Goal: Find contact information: Find contact information

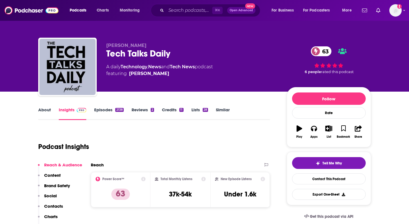
click at [103, 107] on link "Episodes 2138" at bounding box center [108, 113] width 29 height 13
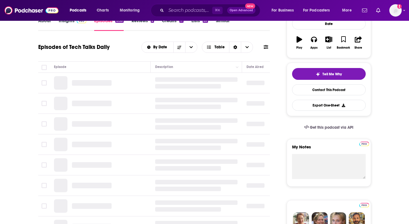
scroll to position [89, 0]
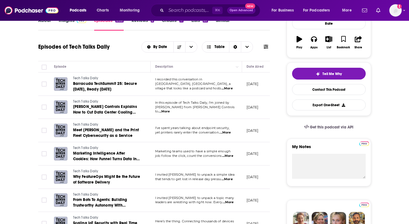
click at [230, 86] on span "...More" at bounding box center [227, 88] width 11 height 5
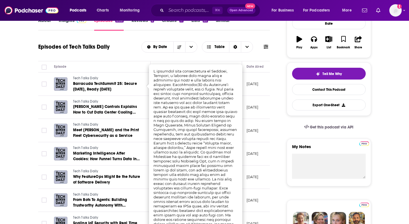
click at [140, 59] on div "Episodes of Tech Talks Daily By Date Table" at bounding box center [154, 51] width 232 height 22
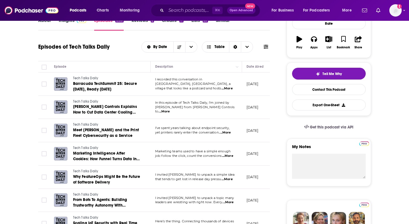
click at [170, 109] on span "...More" at bounding box center [164, 111] width 11 height 5
click at [40, 101] on td at bounding box center [43, 107] width 11 height 23
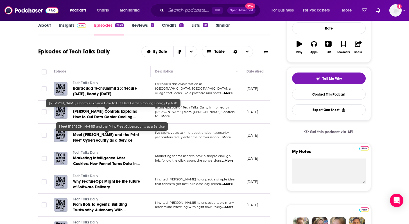
scroll to position [88, 0]
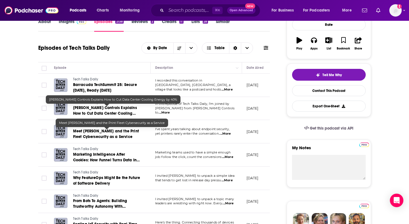
click at [122, 113] on span "Johnson Controls Explains How to Cut Data Center Cooling Energy by 40%" at bounding box center [105, 113] width 64 height 16
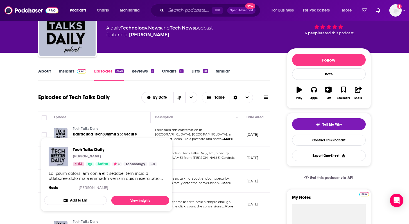
scroll to position [39, 0]
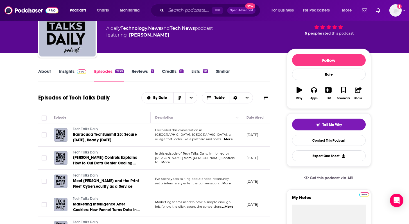
click at [190, 138] on span "village that looks like a postcard and hosts" at bounding box center [188, 139] width 66 height 4
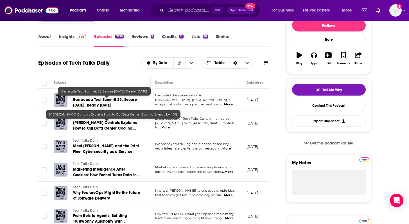
scroll to position [74, 0]
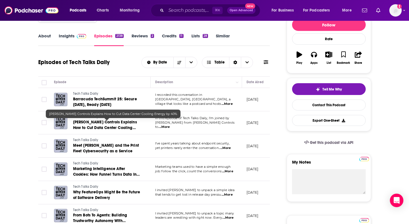
click at [101, 125] on link "Johnson Controls Explains How to Cut Data Center Cooling Energy by 40%" at bounding box center [107, 125] width 68 height 11
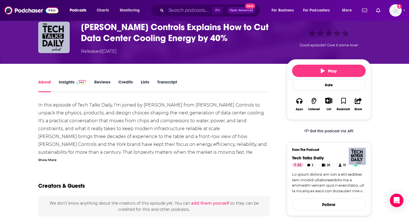
scroll to position [30, 0]
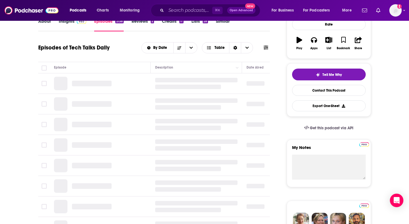
scroll to position [90, 0]
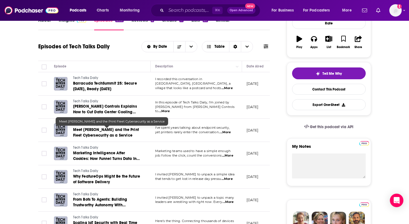
click at [110, 134] on span "Meet Symphion and the Print Fleet Cybersecurity as a Service" at bounding box center [106, 132] width 66 height 10
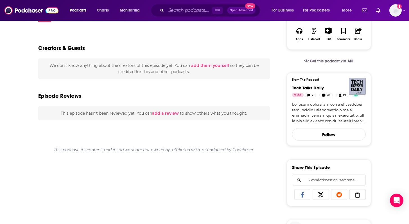
scroll to position [99, 0]
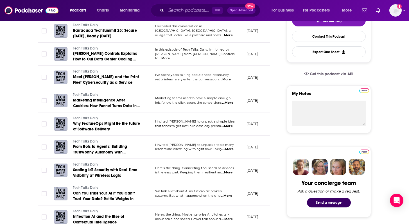
scroll to position [144, 0]
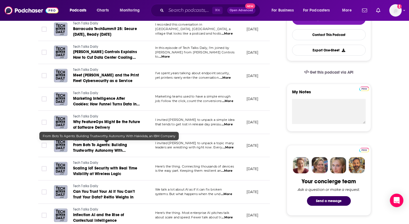
click at [95, 147] on span "From Bots To Agents: Building Trustworthy Autonomy With Hakkōda, an IBM Company" at bounding box center [100, 151] width 54 height 16
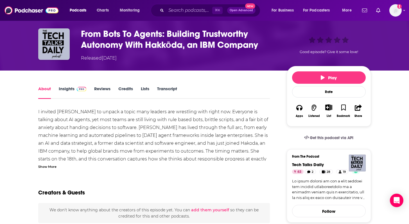
scroll to position [21, 0]
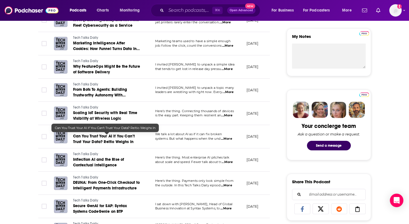
scroll to position [201, 0]
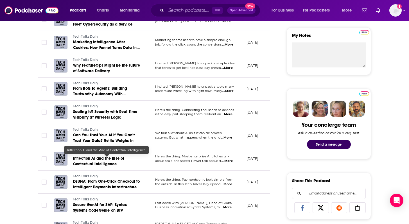
click at [96, 161] on span "Inflection AI and the Rise of Contextual Intelligence" at bounding box center [98, 161] width 51 height 10
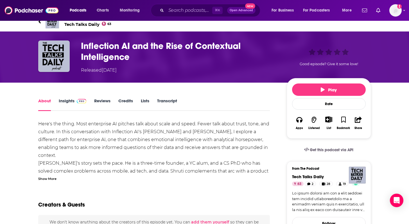
scroll to position [9, 0]
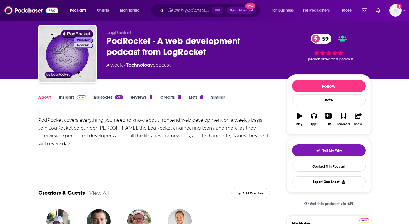
scroll to position [13, 0]
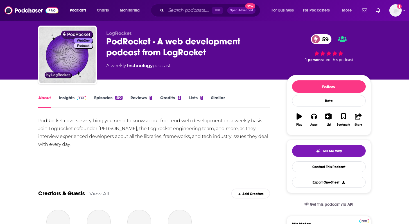
scroll to position [12, 0]
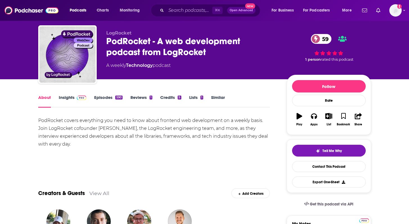
click at [105, 97] on link "Episodes 590" at bounding box center [108, 101] width 28 height 13
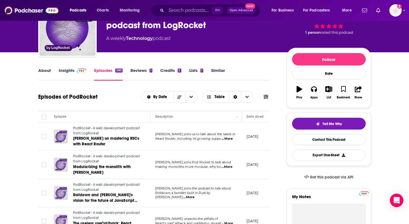
scroll to position [41, 0]
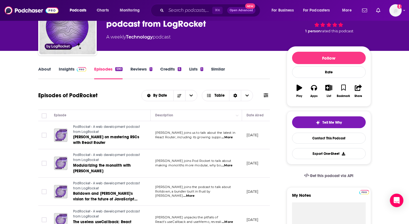
click at [227, 137] on span "...More" at bounding box center [227, 137] width 11 height 5
click at [228, 164] on span "...More" at bounding box center [226, 165] width 11 height 5
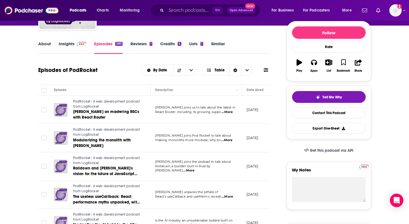
scroll to position [66, 0]
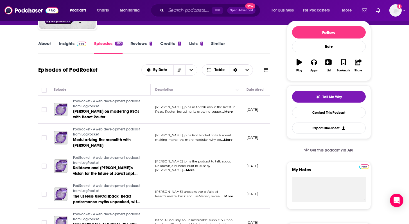
click at [195, 170] on span "...More" at bounding box center [188, 170] width 11 height 5
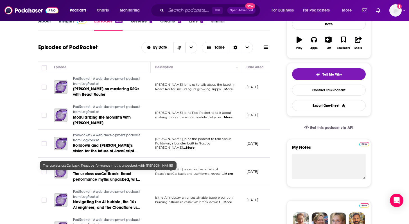
scroll to position [89, 0]
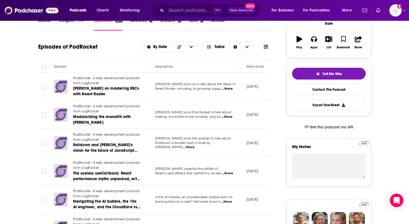
click at [230, 89] on span "...More" at bounding box center [227, 89] width 11 height 5
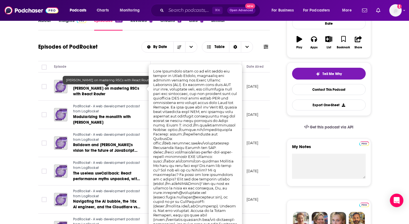
click at [102, 93] on span "Mark Dalgeish on mastering RSCs with React Router" at bounding box center [106, 91] width 66 height 10
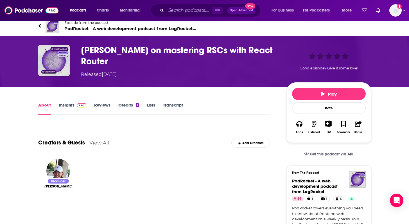
scroll to position [5, 0]
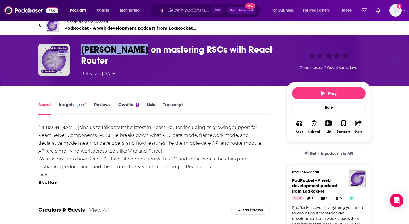
drag, startPoint x: 80, startPoint y: 47, endPoint x: 140, endPoint y: 48, distance: 59.4
click at [140, 48] on div "Mark Dalgeish on mastering RSCs with React Router Released Thursday, 18th Septe…" at bounding box center [204, 60] width 333 height 33
copy h1 "Mark Dalgeish"
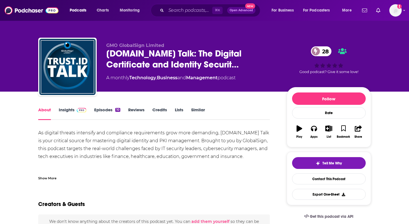
click at [71, 111] on link "Insights" at bounding box center [73, 113] width 28 height 13
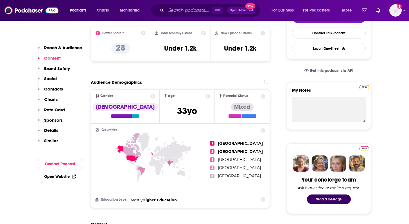
scroll to position [62, 0]
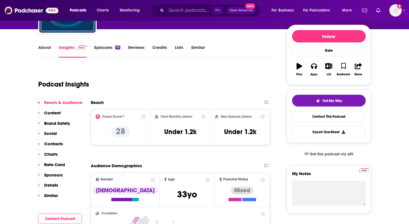
click at [101, 45] on link "Episodes 10" at bounding box center [107, 51] width 26 height 13
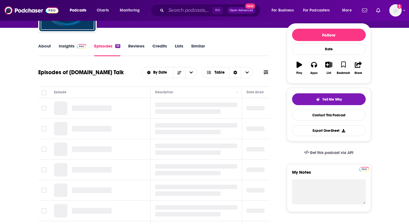
scroll to position [65, 0]
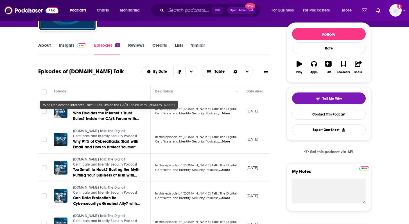
click at [87, 113] on span "Who Decides the Internet’s Trust Rules? Inside the CA/B Forum with Arvid Vermote" at bounding box center [106, 119] width 66 height 16
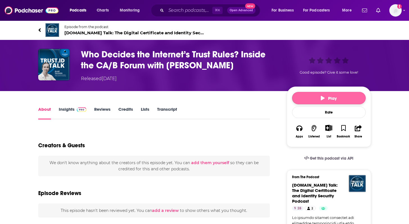
click at [314, 101] on button "Play" at bounding box center [329, 98] width 74 height 12
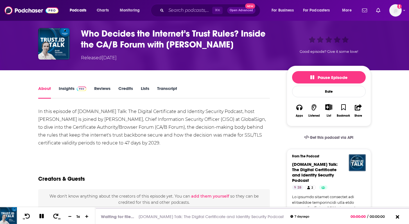
scroll to position [30, 0]
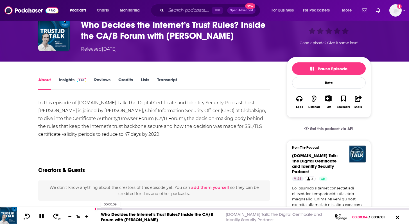
click at [98, 209] on div at bounding box center [108, 209] width 27 height 2
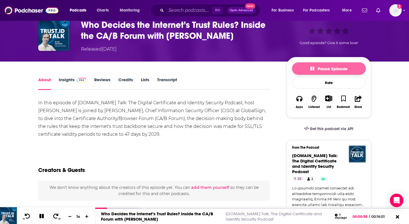
click at [317, 71] on button "Pause Episode" at bounding box center [329, 68] width 74 height 12
click at [317, 71] on button "Play" at bounding box center [329, 68] width 74 height 12
click at [325, 68] on span "Pause Episode" at bounding box center [329, 68] width 37 height 5
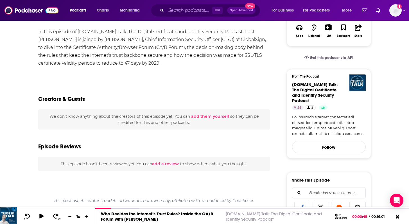
scroll to position [0, 0]
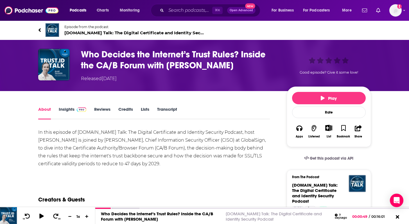
click at [69, 108] on link "Insights" at bounding box center [73, 113] width 28 height 13
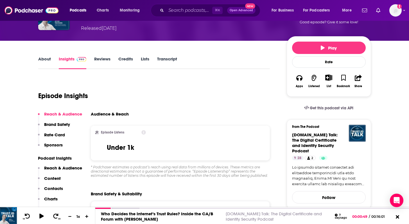
scroll to position [39, 0]
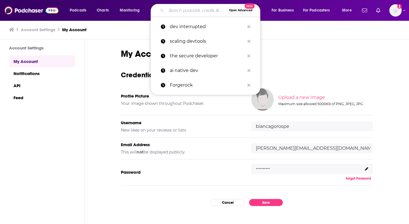
click at [177, 13] on input "Search podcasts, credits, & more..." at bounding box center [196, 10] width 60 height 9
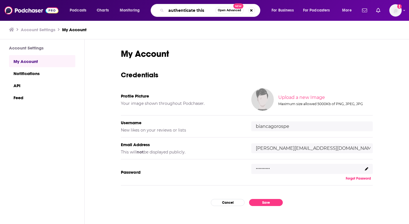
type input "authenticate this!"
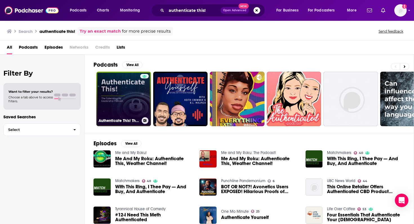
click at [126, 91] on link "Authenticate This! The Cybersecurity Leadership Podcast" at bounding box center [123, 99] width 55 height 55
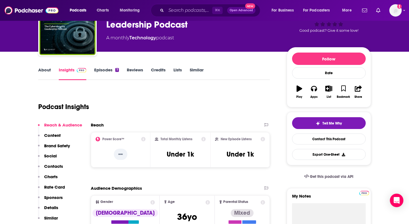
scroll to position [23, 0]
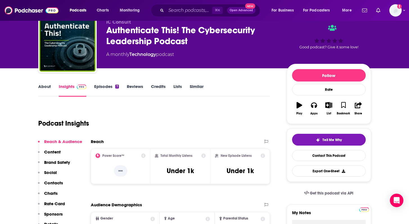
click at [105, 93] on link "Episodes 7" at bounding box center [106, 90] width 24 height 13
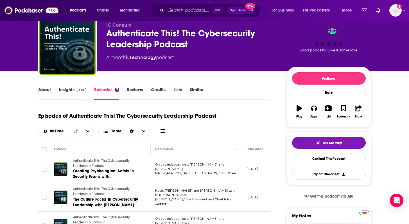
scroll to position [5, 0]
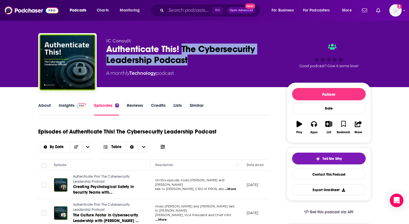
drag, startPoint x: 194, startPoint y: 58, endPoint x: 183, endPoint y: 48, distance: 14.3
click at [183, 48] on div "Authenticate This! The Cybersecurity Leadership Podcast" at bounding box center [192, 55] width 172 height 22
copy h2 "The Cybersecurity Leadership Podcast"
click at [39, 105] on link "About" at bounding box center [44, 109] width 13 height 13
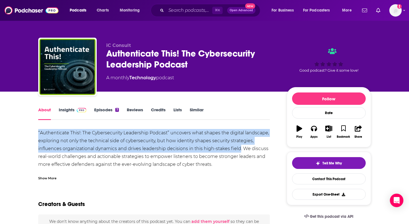
drag, startPoint x: 33, startPoint y: 131, endPoint x: 240, endPoint y: 146, distance: 207.6
copy div "“Authenticate This!: The Cybersecurity Leadership Podcast” uncovers what shapes…"
click at [105, 110] on link "Episodes 7" at bounding box center [106, 113] width 24 height 13
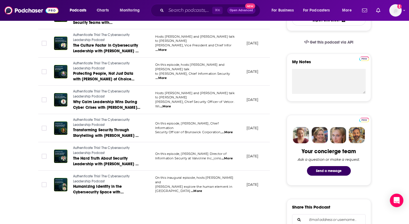
scroll to position [175, 0]
click at [202, 189] on span "...More" at bounding box center [196, 191] width 11 height 5
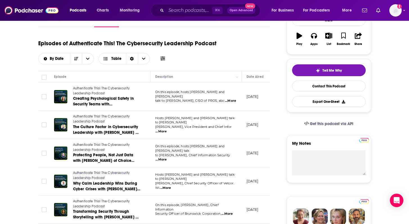
scroll to position [91, 0]
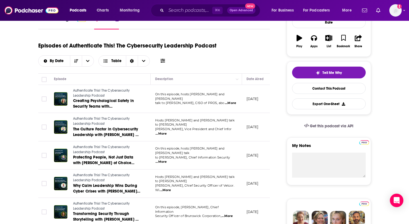
click at [230, 103] on span "...More" at bounding box center [230, 103] width 11 height 5
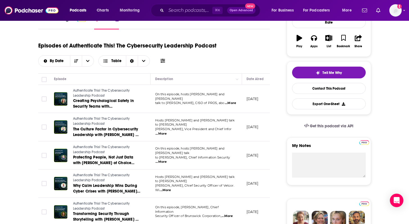
click at [231, 132] on td "Hosts Aaron Lentz and Tim York talk to Scott Ostrander, Vice President and Chie…" at bounding box center [196, 127] width 91 height 28
click at [167, 132] on span "...More" at bounding box center [161, 134] width 11 height 5
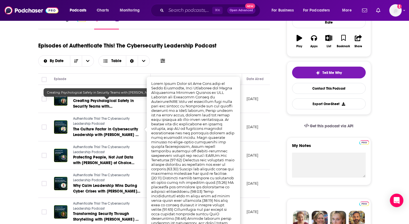
click at [121, 108] on span "Creating Psychological Safety in Security Teams with Susanne Senoff of PROS" at bounding box center [103, 106] width 61 height 16
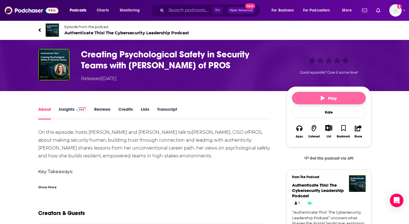
click at [317, 96] on button "Play" at bounding box center [329, 98] width 74 height 12
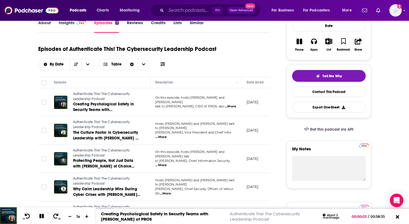
scroll to position [92, 0]
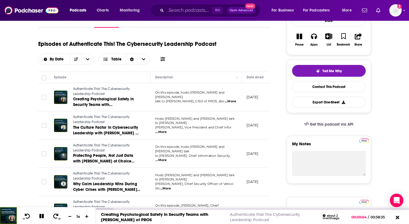
click at [53, 223] on div "10 30 1 x" at bounding box center [56, 215] width 78 height 17
click at [57, 217] on icon at bounding box center [55, 217] width 7 height 6
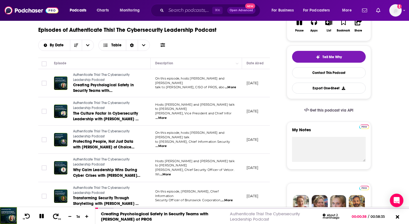
scroll to position [107, 0]
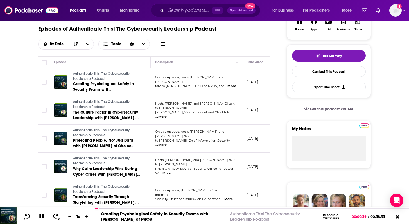
click at [167, 143] on span "...More" at bounding box center [161, 145] width 11 height 5
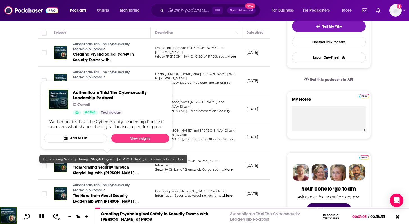
scroll to position [139, 0]
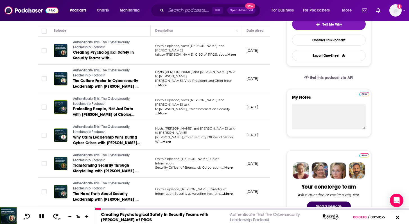
click at [39, 219] on button at bounding box center [42, 216] width 10 height 7
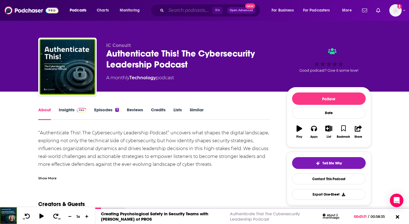
click at [174, 9] on input "Search podcasts, credits, & more..." at bounding box center [189, 10] width 46 height 9
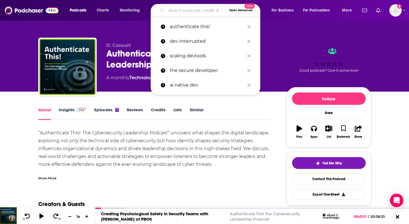
paste input "All Things Auth"
type input "All Things Auth"
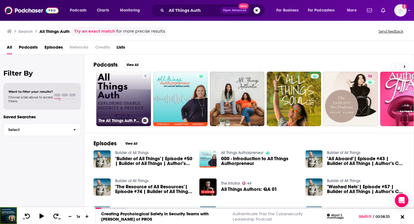
click at [129, 88] on link "5 The All Things Auth Podcast" at bounding box center [123, 99] width 55 height 55
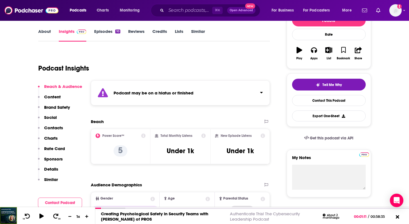
scroll to position [79, 0]
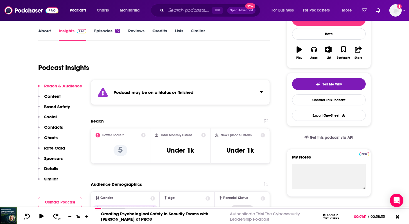
click at [101, 34] on link "Episodes 10" at bounding box center [107, 34] width 26 height 13
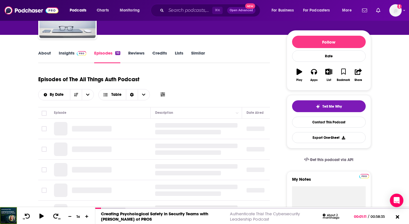
scroll to position [68, 0]
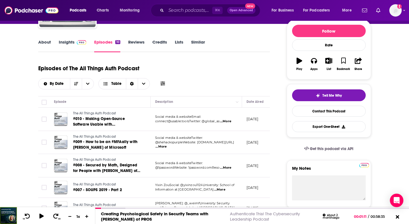
click at [186, 15] on div "⌘ K Open Advanced New" at bounding box center [206, 10] width 110 height 13
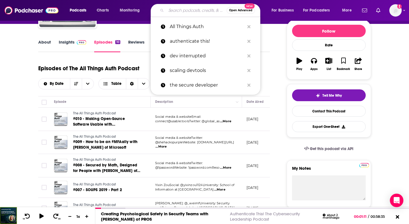
click at [187, 11] on input "Search podcasts, credits, & more..." at bounding box center [196, 10] width 60 height 9
paste input "SecurityMetrics Podcast"
type input "SecurityMetrics Podcast"
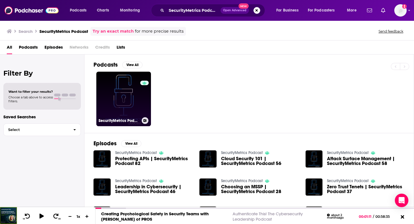
click at [134, 73] on link "0 SecurityMetrics Podcast" at bounding box center [123, 99] width 55 height 55
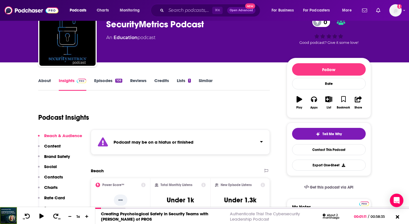
scroll to position [47, 0]
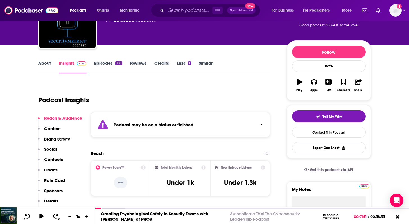
click at [102, 62] on link "Episodes 108" at bounding box center [108, 66] width 28 height 13
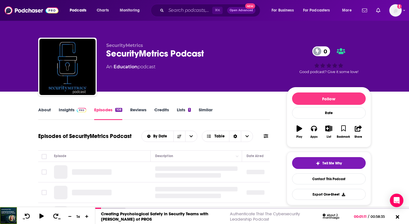
scroll to position [69, 0]
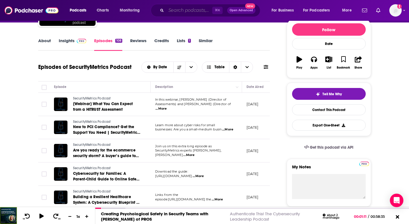
click at [182, 11] on input "Search podcasts, credits, & more..." at bounding box center [189, 10] width 46 height 9
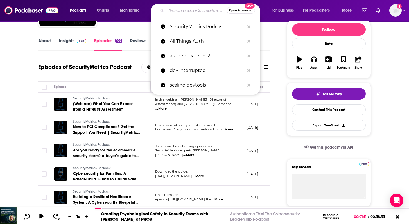
paste input "Locked In On Security"
type input "Locked In On Security"
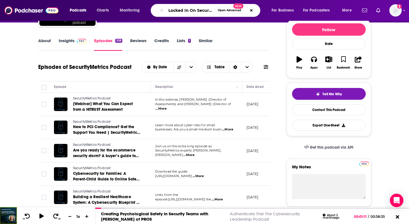
scroll to position [0, 1]
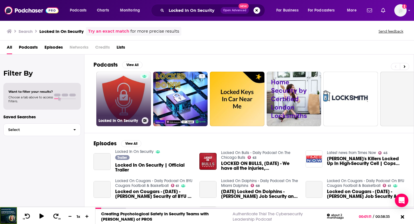
click at [116, 93] on link "Locked In On Security" at bounding box center [123, 99] width 55 height 55
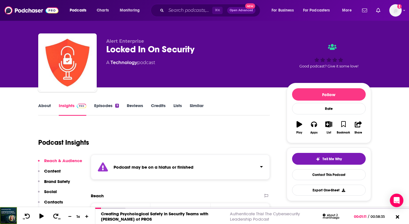
scroll to position [6, 0]
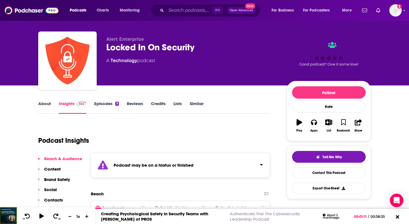
click at [108, 104] on link "Episodes 9" at bounding box center [106, 107] width 24 height 13
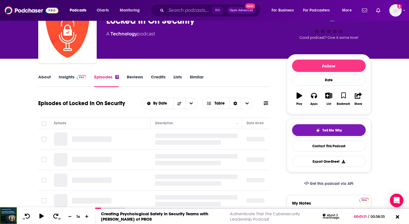
scroll to position [40, 0]
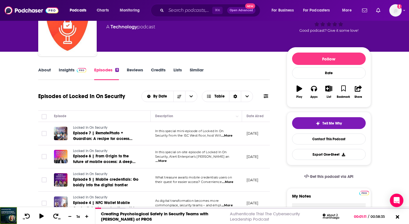
click at [191, 15] on div "⌘ K Open Advanced New" at bounding box center [206, 10] width 110 height 13
click at [188, 12] on input "Search podcasts, credits, & more..." at bounding box center [189, 10] width 46 height 9
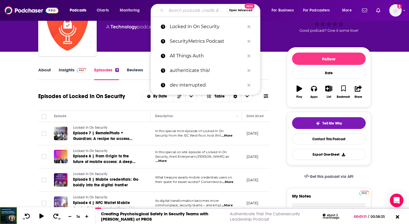
paste input "Cyber Security Interviews"
type input "Cyber Security Interviews"
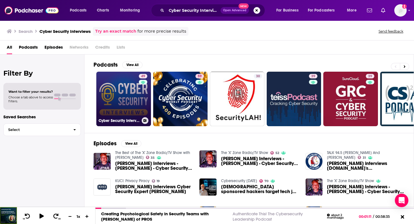
click at [127, 97] on link "49 Cyber Security Interviews" at bounding box center [123, 99] width 55 height 55
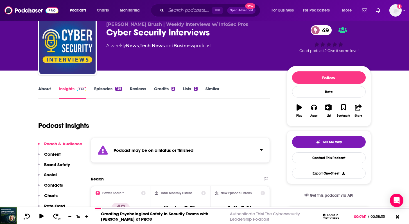
scroll to position [22, 0]
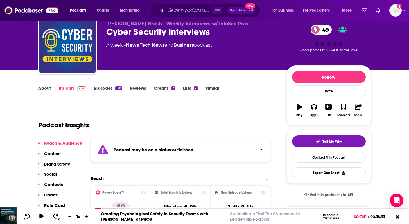
click at [98, 87] on link "Episodes 128" at bounding box center [108, 92] width 28 height 13
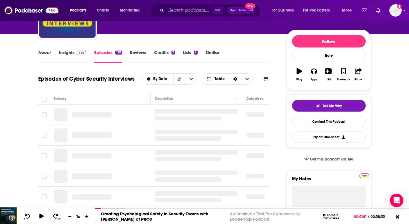
scroll to position [58, 0]
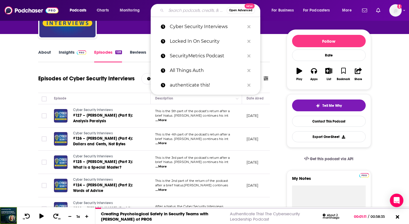
click at [184, 10] on input "Search podcasts, credits, & more..." at bounding box center [196, 10] width 60 height 9
paste input "Thales “Security Sessions” / Data Security Sessions"
type input "Thales “Security Sessions” / Data Security Sessions"
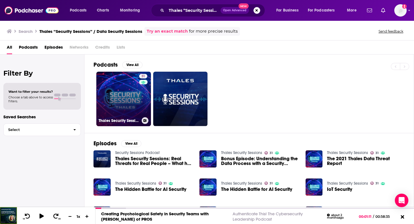
click at [110, 96] on link "31 Thales Security Sessions" at bounding box center [123, 99] width 55 height 55
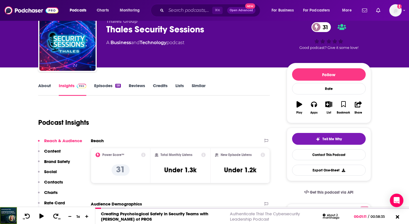
scroll to position [26, 0]
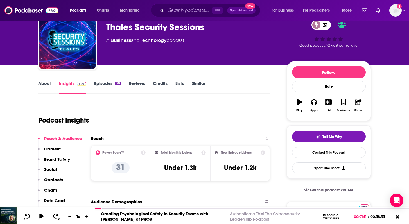
click at [108, 82] on link "Episodes 58" at bounding box center [107, 87] width 26 height 13
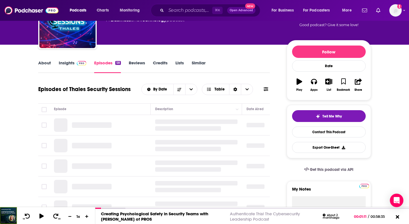
scroll to position [50, 0]
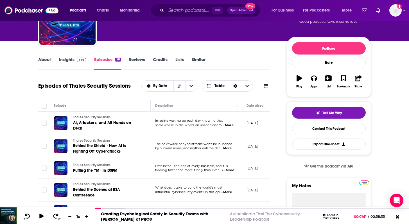
click at [229, 125] on span "...More" at bounding box center [228, 125] width 11 height 5
click at [229, 149] on span "...More" at bounding box center [226, 148] width 11 height 5
click at [233, 170] on span "...More" at bounding box center [228, 170] width 11 height 5
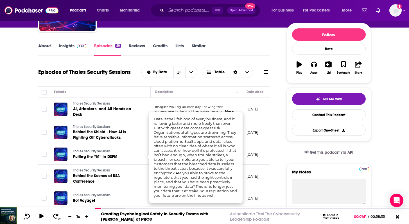
scroll to position [64, 0]
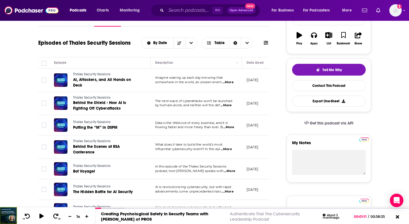
scroll to position [96, 0]
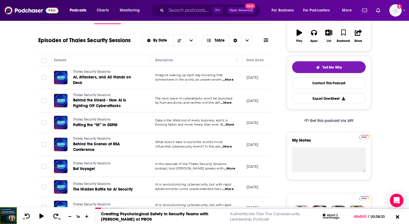
click at [232, 169] on span "...More" at bounding box center [229, 169] width 11 height 5
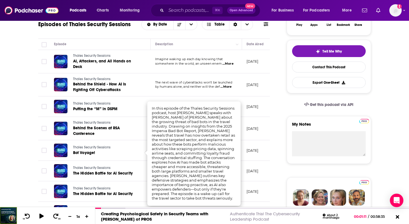
scroll to position [113, 0]
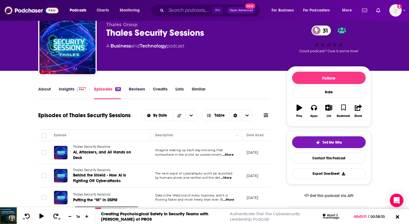
scroll to position [0, 0]
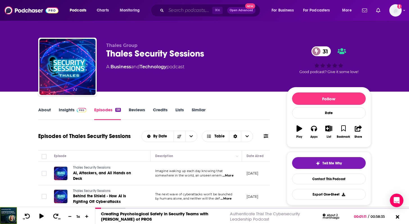
click at [194, 10] on input "Search podcasts, credits, & more..." at bounding box center [189, 10] width 46 height 9
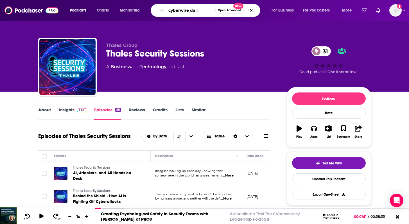
type input "cyberwire daily"
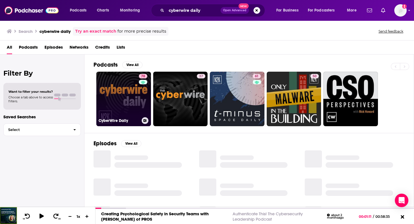
click at [116, 90] on link "78 CyberWire Daily" at bounding box center [123, 99] width 55 height 55
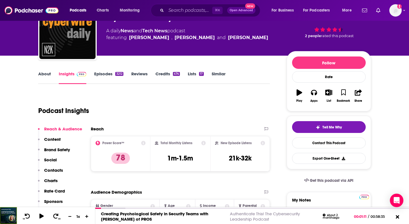
scroll to position [37, 0]
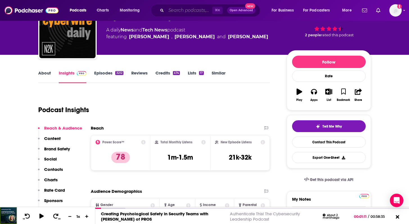
click at [183, 9] on input "Search podcasts, credits, & more..." at bounding box center [189, 10] width 46 height 9
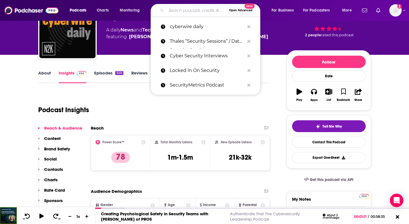
paste input "Risky Business"
type input "Risky Business"
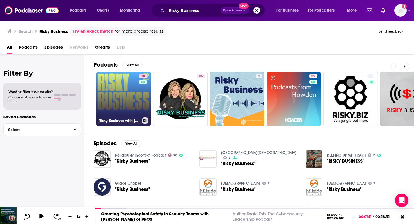
click at [122, 96] on link "70 Risky Business with Nate Silver and Maria Konnikova" at bounding box center [123, 99] width 55 height 55
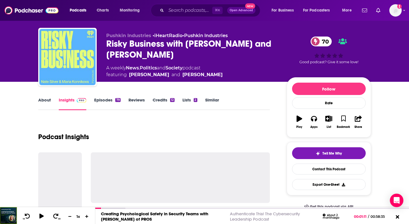
scroll to position [11, 0]
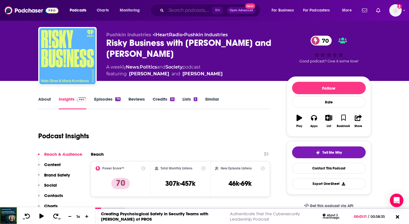
click at [188, 13] on input "Search podcasts, credits, & more..." at bounding box center [189, 10] width 46 height 9
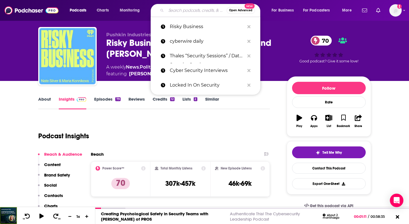
paste input "Smashing Security"
type input "Smashing Security"
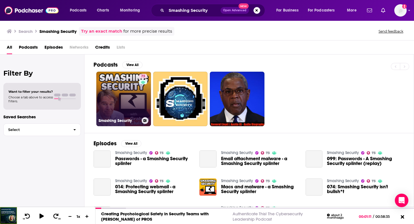
click at [112, 91] on link "73 Smashing Security" at bounding box center [123, 99] width 55 height 55
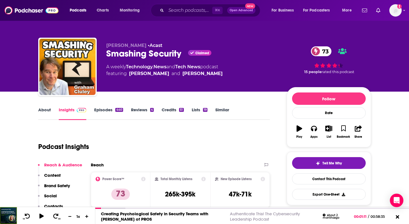
scroll to position [39, 0]
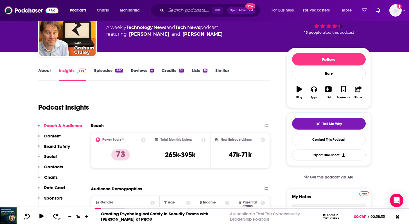
click at [104, 70] on link "Episodes 440" at bounding box center [108, 74] width 29 height 13
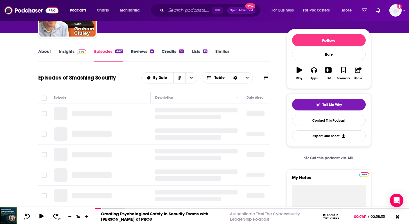
scroll to position [59, 0]
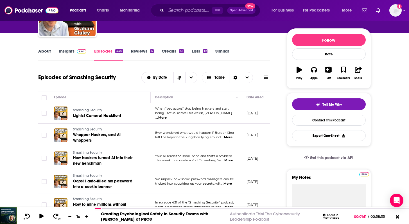
click at [167, 117] on span "...More" at bounding box center [161, 118] width 11 height 5
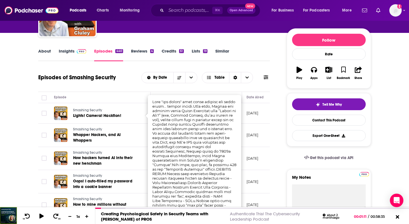
click at [98, 122] on td "Smashing Security Lights! Camera! Hacktion!" at bounding box center [100, 113] width 101 height 21
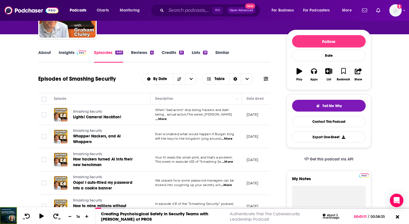
scroll to position [57, 0]
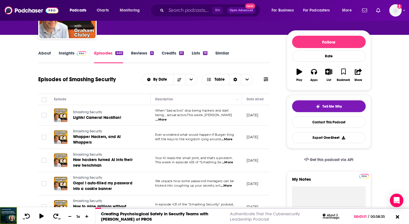
click at [228, 185] on span "...More" at bounding box center [226, 186] width 11 height 5
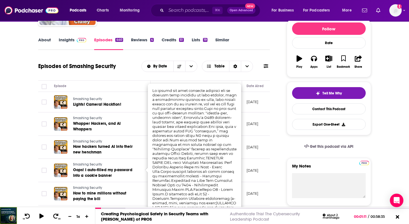
scroll to position [70, 0]
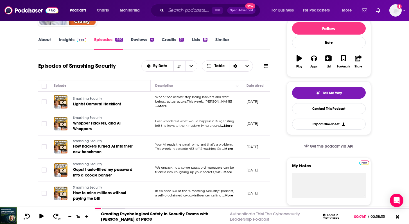
click at [228, 167] on span "We unpack how some password managers can be" at bounding box center [194, 168] width 79 height 4
click at [119, 169] on span "Oops! I auto-filled my password into a cookie banner" at bounding box center [102, 172] width 59 height 10
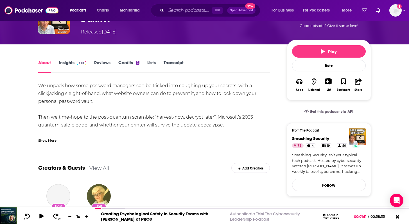
scroll to position [57, 0]
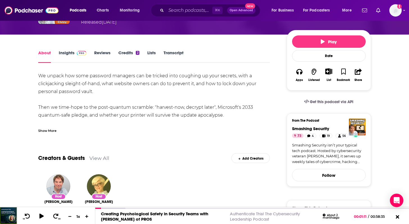
click at [50, 130] on div "Show More" at bounding box center [47, 130] width 18 height 5
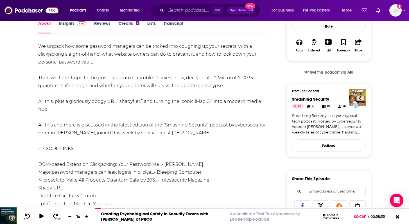
scroll to position [0, 0]
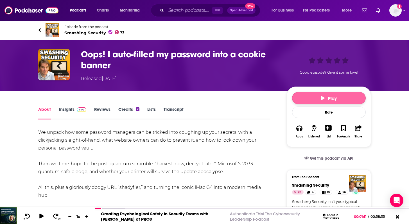
click at [332, 100] on span "Play" at bounding box center [329, 98] width 16 height 5
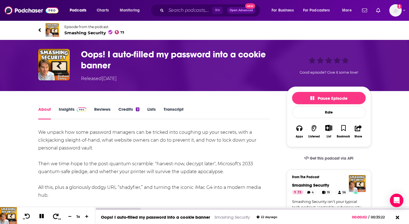
click at [59, 216] on button "30" at bounding box center [56, 217] width 12 height 8
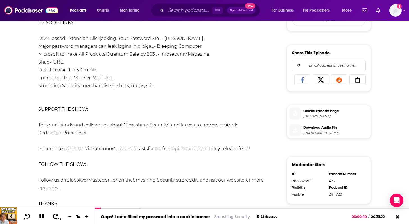
scroll to position [213, 0]
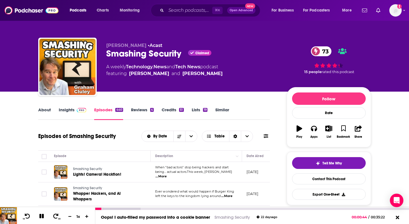
click at [43, 217] on icon at bounding box center [41, 216] width 5 height 5
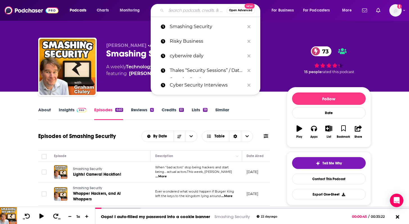
click at [181, 12] on input "Search podcasts, credits, & more..." at bounding box center [196, 10] width 60 height 9
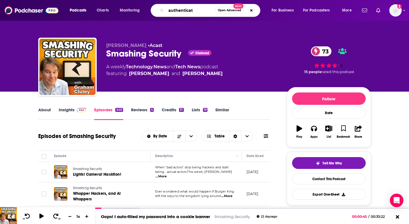
type input "authenticate"
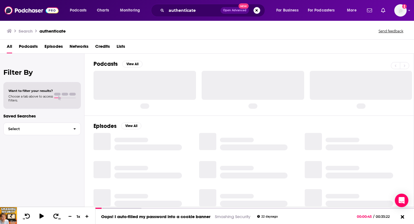
click at [30, 45] on span "Podcasts" at bounding box center [28, 48] width 19 height 12
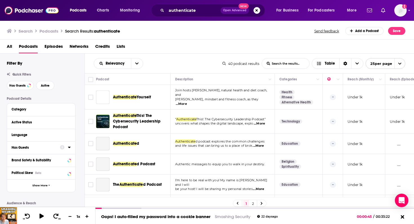
click at [37, 148] on div "Has Guests" at bounding box center [34, 148] width 45 height 4
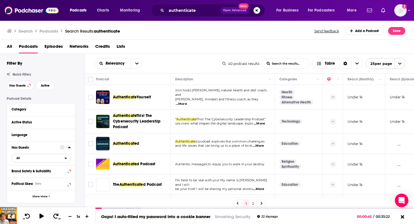
click at [60, 161] on span "All" at bounding box center [38, 157] width 53 height 7
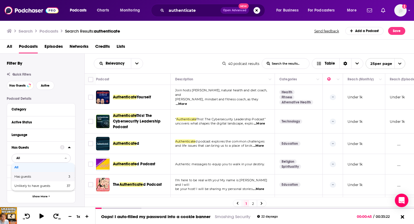
click at [41, 178] on span "Has guests" at bounding box center [31, 176] width 35 height 3
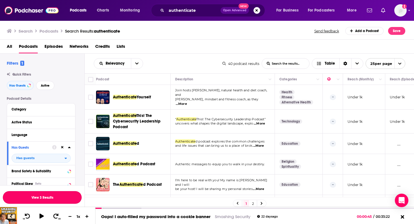
drag, startPoint x: 42, startPoint y: 199, endPoint x: 45, endPoint y: 179, distance: 21.0
click at [42, 199] on button "View 3 Results" at bounding box center [42, 197] width 79 height 13
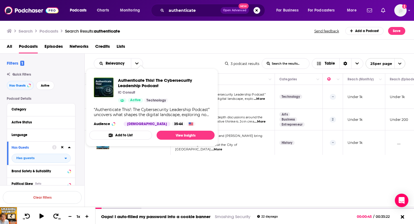
click at [131, 89] on div "Authenticate This! The Cybersecurity Leadership Podcast iC Consult Active Techn…" at bounding box center [164, 90] width 92 height 25
click at [149, 85] on span "Authenticate This! The Cybersecurity Leadership Podcast" at bounding box center [164, 83] width 92 height 11
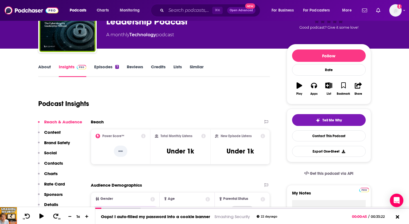
scroll to position [44, 0]
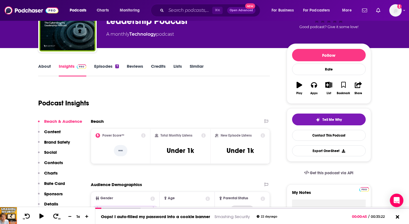
click at [97, 66] on link "Episodes 7" at bounding box center [106, 70] width 24 height 13
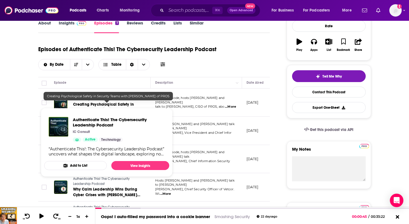
scroll to position [90, 0]
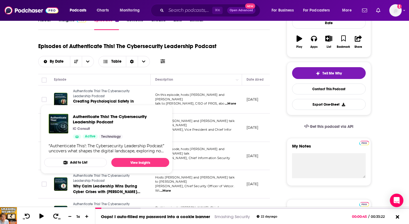
click at [230, 104] on span "...More" at bounding box center [230, 104] width 11 height 5
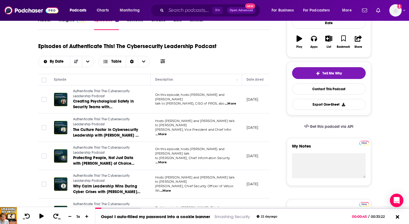
click at [167, 132] on span "...More" at bounding box center [161, 134] width 11 height 5
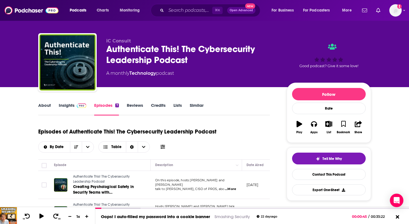
scroll to position [0, 0]
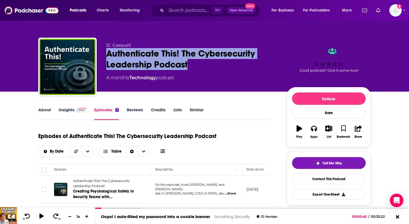
drag, startPoint x: 192, startPoint y: 68, endPoint x: 106, endPoint y: 57, distance: 86.7
click at [106, 57] on div "iC Consult Authenticate This! The Cybersecurity Leadership Podcast A monthly Te…" at bounding box center [204, 68] width 333 height 61
copy h2 "Authenticate This! The Cybersecurity Leadership Podcast"
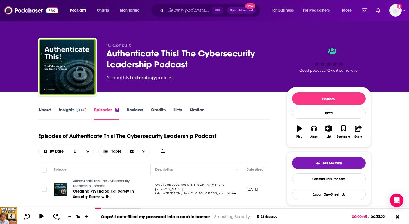
click at [50, 107] on div "About Insights Episodes 7 Reviews Credits Lists Similar" at bounding box center [154, 113] width 232 height 14
click at [47, 109] on link "About" at bounding box center [44, 113] width 13 height 13
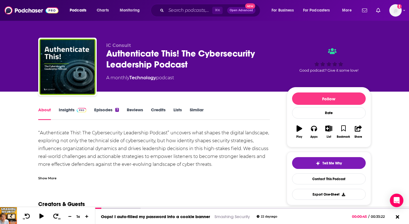
click at [89, 130] on div "“Authenticate This!: The Cybersecurity Leadership Podcast” uncovers what shapes…" at bounding box center [154, 160] width 232 height 63
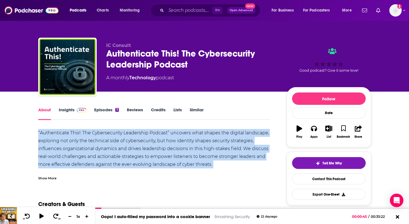
click at [89, 130] on div "“Authenticate This!: The Cybersecurity Leadership Podcast” uncovers what shapes…" at bounding box center [154, 160] width 232 height 63
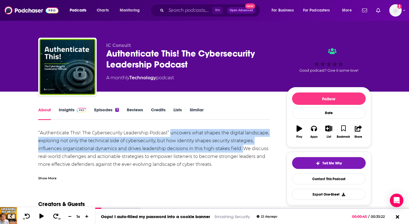
drag, startPoint x: 170, startPoint y: 132, endPoint x: 244, endPoint y: 148, distance: 75.6
click at [244, 148] on div "“Authenticate This!: The Cybersecurity Leadership Podcast” uncovers what shapes…" at bounding box center [154, 160] width 232 height 63
copy div "uncovers what shapes the digital landscape, exploring not only the technical si…"
click at [105, 113] on link "Episodes 7" at bounding box center [106, 113] width 24 height 13
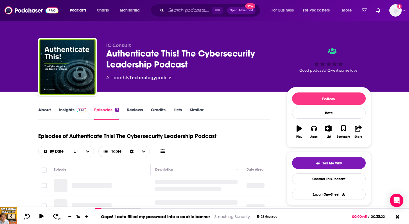
scroll to position [64, 0]
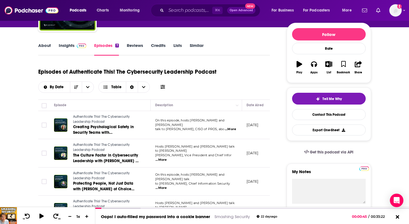
click at [167, 158] on span "...More" at bounding box center [161, 160] width 11 height 5
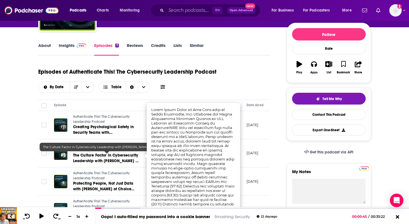
click at [113, 174] on span "Authenticate This! The Cybersecurity Leadership Podcast" at bounding box center [101, 175] width 57 height 9
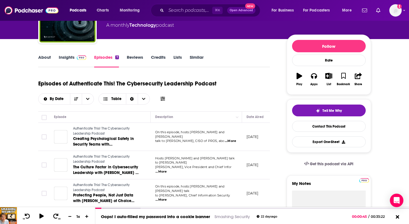
scroll to position [69, 0]
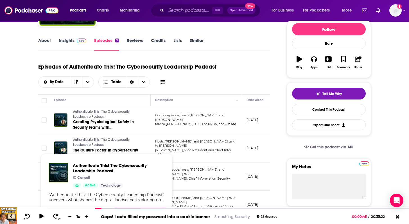
click at [167, 181] on span "...More" at bounding box center [161, 183] width 11 height 5
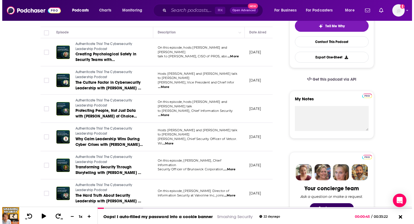
scroll to position [0, 0]
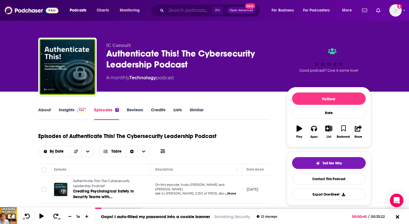
click at [185, 11] on input "Search podcasts, credits, & more..." at bounding box center [189, 10] width 46 height 9
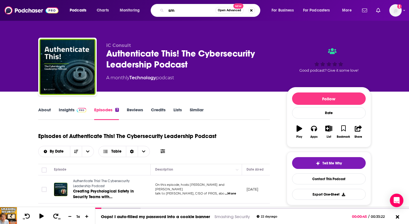
type input "sms"
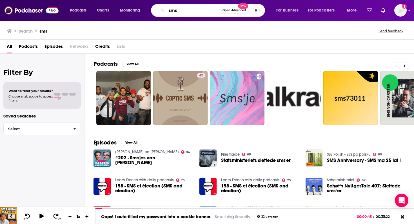
click at [190, 6] on input "sms" at bounding box center [192, 10] width 53 height 9
click at [192, 13] on input "sms" at bounding box center [192, 10] width 53 height 9
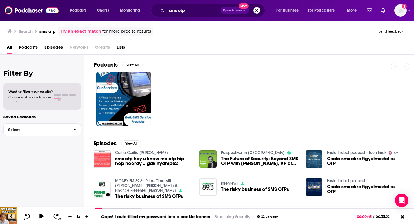
click at [31, 45] on span "Podcasts" at bounding box center [28, 49] width 19 height 12
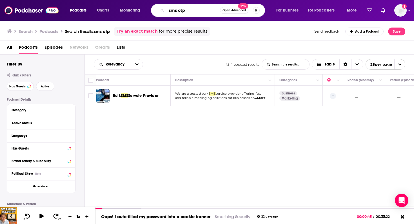
drag, startPoint x: 189, startPoint y: 12, endPoint x: 152, endPoint y: 12, distance: 36.3
click at [152, 12] on div "sms otp Open Advanced New" at bounding box center [208, 10] width 114 height 13
type input "password"
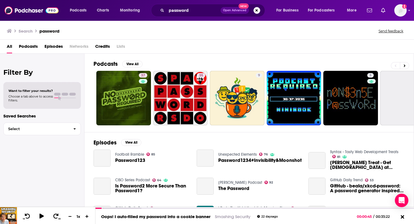
click at [24, 45] on span "Podcasts" at bounding box center [28, 48] width 19 height 12
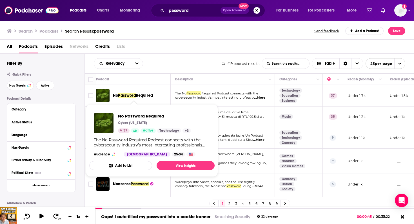
click at [263, 101] on td "The No Password Required Podcast connects with the cybersecurity industry’s mos…" at bounding box center [222, 96] width 104 height 22
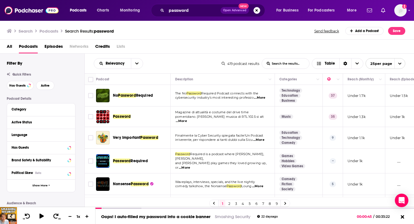
click at [264, 97] on span "...More" at bounding box center [259, 98] width 11 height 5
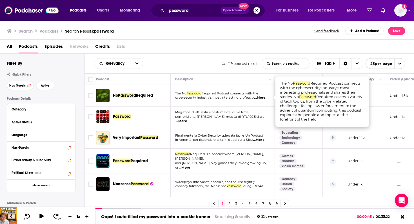
click at [137, 93] on span "Required" at bounding box center [144, 95] width 17 height 5
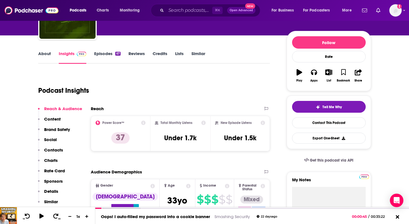
scroll to position [58, 0]
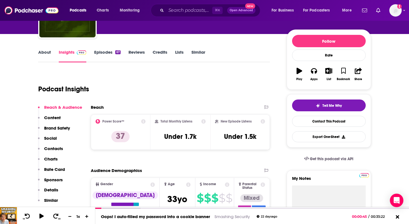
click at [107, 56] on link "Episodes 67" at bounding box center [107, 56] width 26 height 13
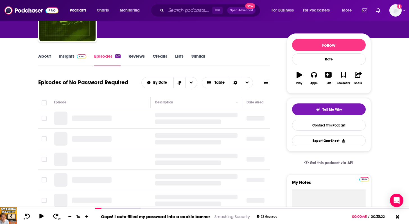
scroll to position [55, 0]
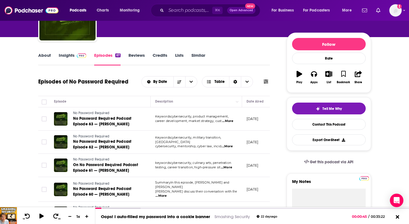
click at [225, 121] on span "...More" at bounding box center [227, 121] width 11 height 5
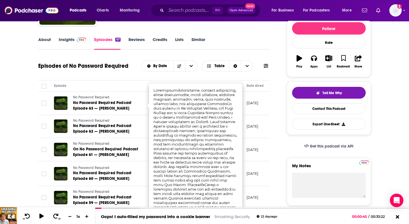
scroll to position [75, 0]
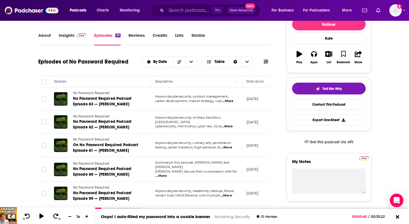
click at [231, 125] on span "...More" at bounding box center [227, 126] width 11 height 5
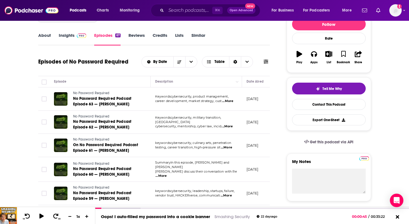
click at [167, 174] on span "...More" at bounding box center [161, 176] width 11 height 5
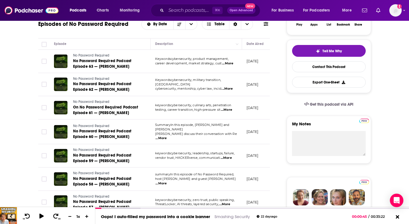
scroll to position [114, 0]
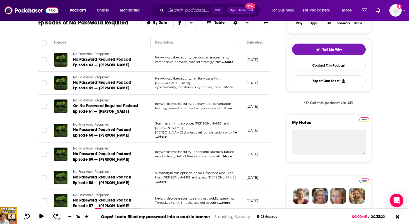
click at [229, 157] on span "...More" at bounding box center [226, 156] width 11 height 5
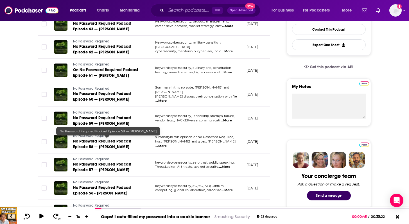
scroll to position [150, 0]
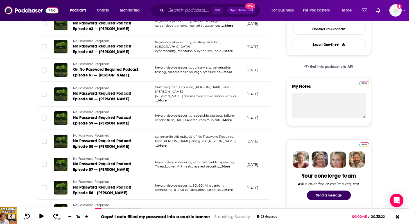
click at [230, 168] on span "...More" at bounding box center [224, 167] width 11 height 5
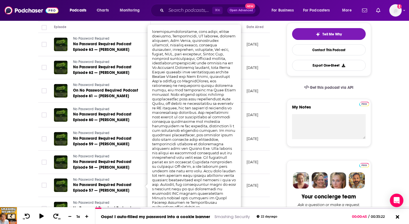
scroll to position [127, 0]
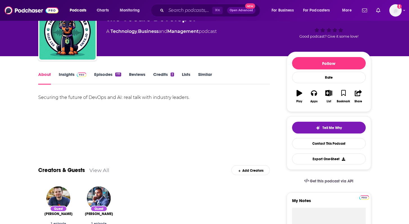
scroll to position [38, 0]
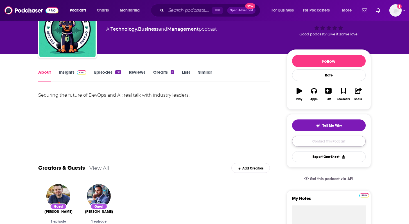
click at [325, 145] on link "Contact This Podcast" at bounding box center [329, 141] width 74 height 11
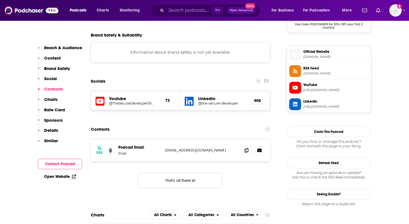
scroll to position [497, 0]
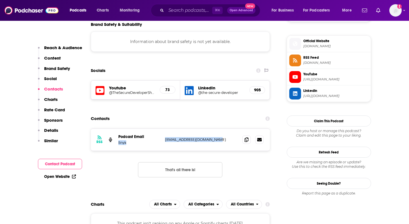
drag, startPoint x: 159, startPoint y: 117, endPoint x: 216, endPoint y: 117, distance: 57.1
click at [0, 0] on div "Podcast Email Snyk thesecuredeveloper@snyk.io thesecuredeveloper@snyk.io" at bounding box center [0, 0] width 0 height 0
click at [216, 137] on p "thesecuredeveloper@snyk.io" at bounding box center [201, 139] width 73 height 5
drag, startPoint x: 216, startPoint y: 117, endPoint x: 167, endPoint y: 117, distance: 49.8
click at [167, 137] on p "thesecuredeveloper@snyk.io" at bounding box center [201, 139] width 73 height 5
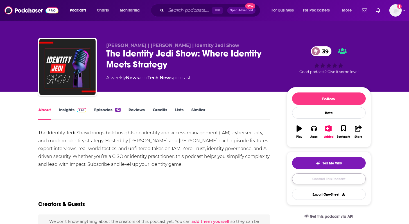
click at [323, 176] on link "Contact This Podcast" at bounding box center [329, 179] width 74 height 11
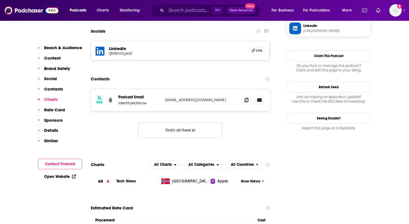
scroll to position [445, 0]
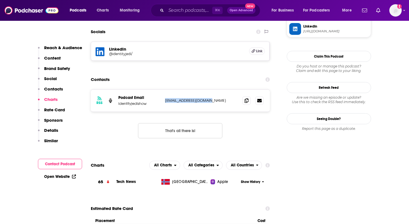
drag, startPoint x: 213, startPoint y: 98, endPoint x: 223, endPoint y: 102, distance: 10.6
click at [223, 102] on div "RSS Podcast Email identityjedishow [EMAIL_ADDRESS][DOMAIN_NAME] [EMAIL_ADDRESS]…" at bounding box center [180, 101] width 179 height 22
copy p "[EMAIL_ADDRESS][DOMAIN_NAME]"
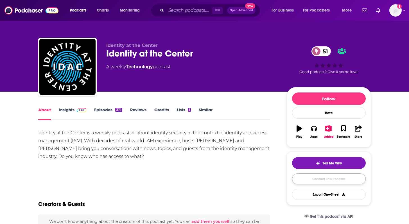
click at [310, 179] on link "Contact This Podcast" at bounding box center [329, 179] width 74 height 11
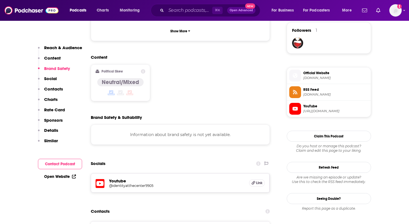
scroll to position [480, 0]
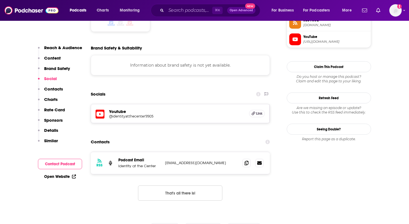
drag, startPoint x: 162, startPoint y: 135, endPoint x: 226, endPoint y: 135, distance: 63.9
click at [226, 152] on div "RSS Podcast Email Identity at the Center questions@identityatthecenter.com ques…" at bounding box center [180, 163] width 179 height 22
click at [226, 161] on p "questions@identityatthecenter.com" at bounding box center [201, 163] width 73 height 5
drag, startPoint x: 226, startPoint y: 135, endPoint x: 168, endPoint y: 134, distance: 57.4
click at [168, 161] on p "questions@identityatthecenter.com" at bounding box center [201, 163] width 73 height 5
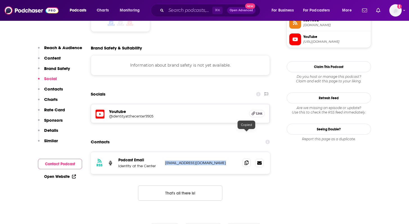
click at [248, 161] on icon at bounding box center [247, 163] width 4 height 5
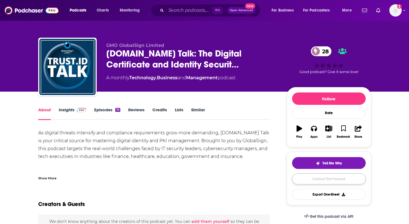
click at [318, 181] on link "Contact This Podcast" at bounding box center [329, 179] width 74 height 11
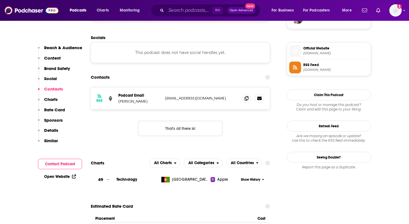
scroll to position [437, 0]
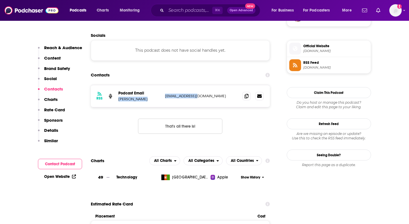
drag, startPoint x: 210, startPoint y: 96, endPoint x: 161, endPoint y: 96, distance: 49.5
click at [161, 96] on div "RSS Podcast Email [PERSON_NAME] [EMAIL_ADDRESS][DOMAIN_NAME] [EMAIL_ADDRESS][DO…" at bounding box center [180, 96] width 179 height 22
click at [203, 96] on p "[EMAIL_ADDRESS][DOMAIN_NAME]" at bounding box center [201, 96] width 73 height 5
drag, startPoint x: 203, startPoint y: 96, endPoint x: 166, endPoint y: 96, distance: 37.4
click at [166, 96] on p "[EMAIL_ADDRESS][DOMAIN_NAME]" at bounding box center [201, 96] width 73 height 5
